Goal: Communication & Community: Ask a question

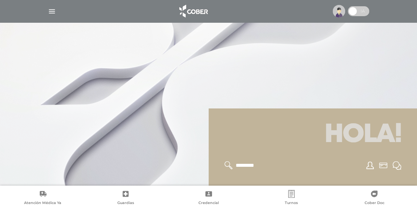
click at [52, 10] on img "button" at bounding box center [52, 11] width 8 height 8
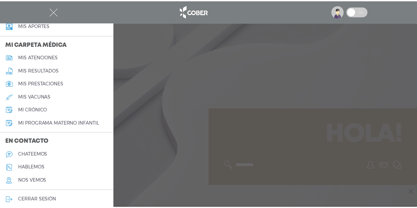
scroll to position [300, 0]
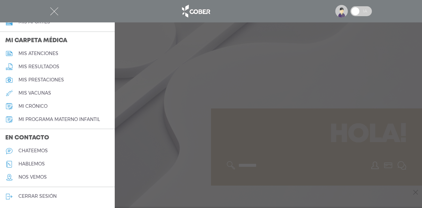
click at [42, 149] on h5 "chateemos" at bounding box center [32, 151] width 29 height 6
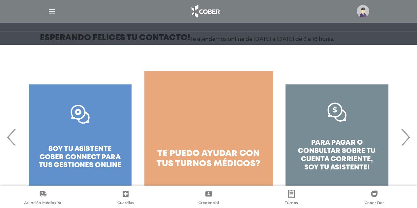
scroll to position [88, 0]
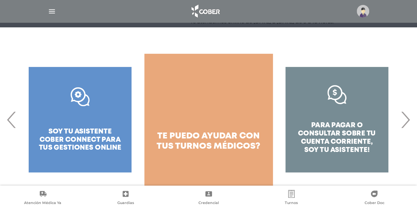
click at [10, 123] on span "‹" at bounding box center [11, 120] width 13 height 36
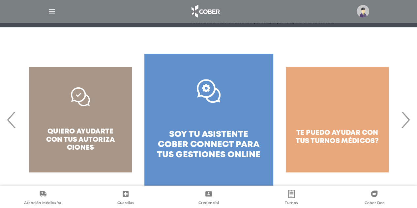
click at [185, 120] on link ".st0{fill:#FFFFFF;} soy tu asistente cober connect para tus gestiones online" at bounding box center [208, 120] width 129 height 132
